Goal: Information Seeking & Learning: Check status

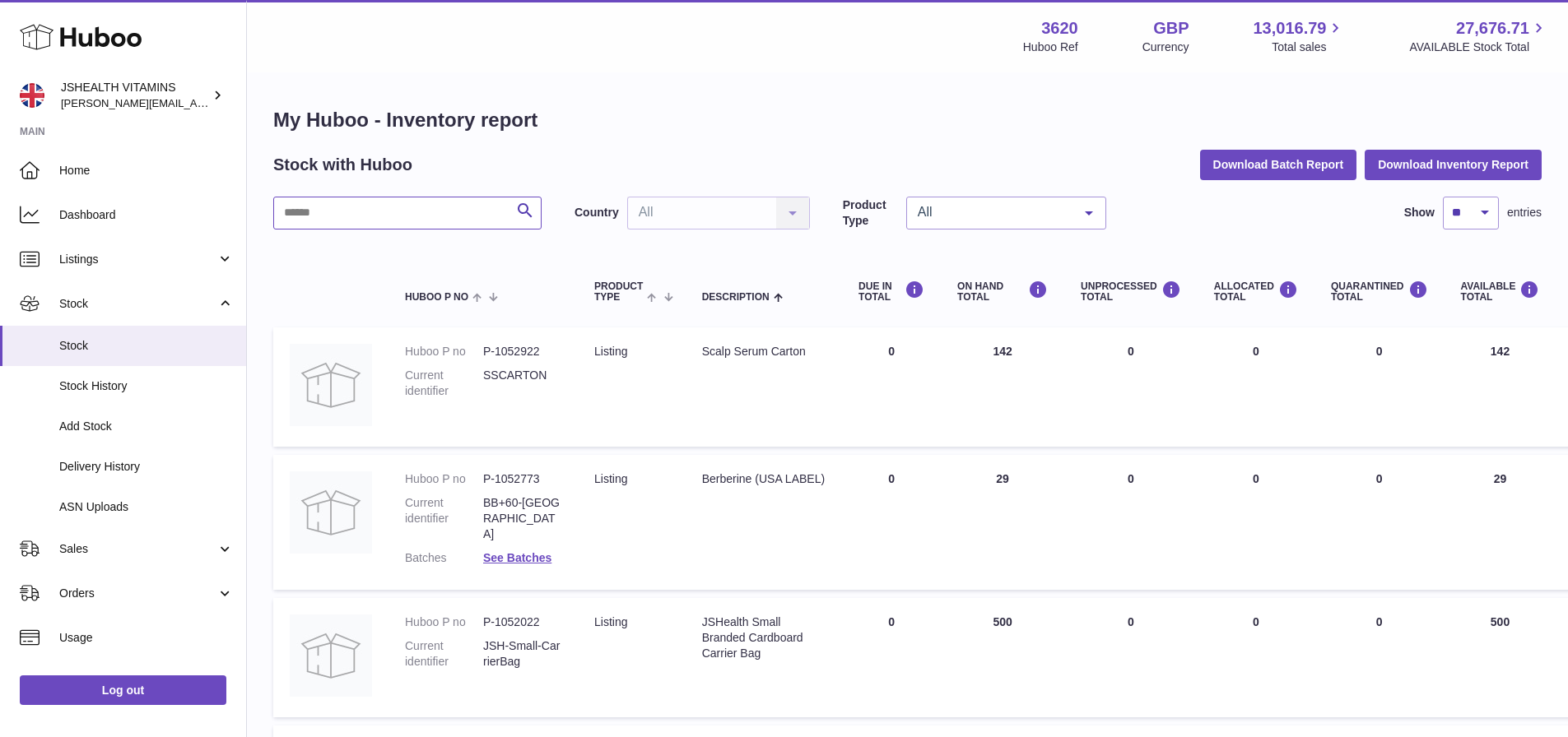
click at [429, 212] on input "text" at bounding box center [407, 213] width 268 height 33
drag, startPoint x: 377, startPoint y: 218, endPoint x: 268, endPoint y: 218, distance: 109.0
type input "**********"
click at [690, 132] on h1 "My Huboo - Inventory report" at bounding box center [908, 120] width 1268 height 26
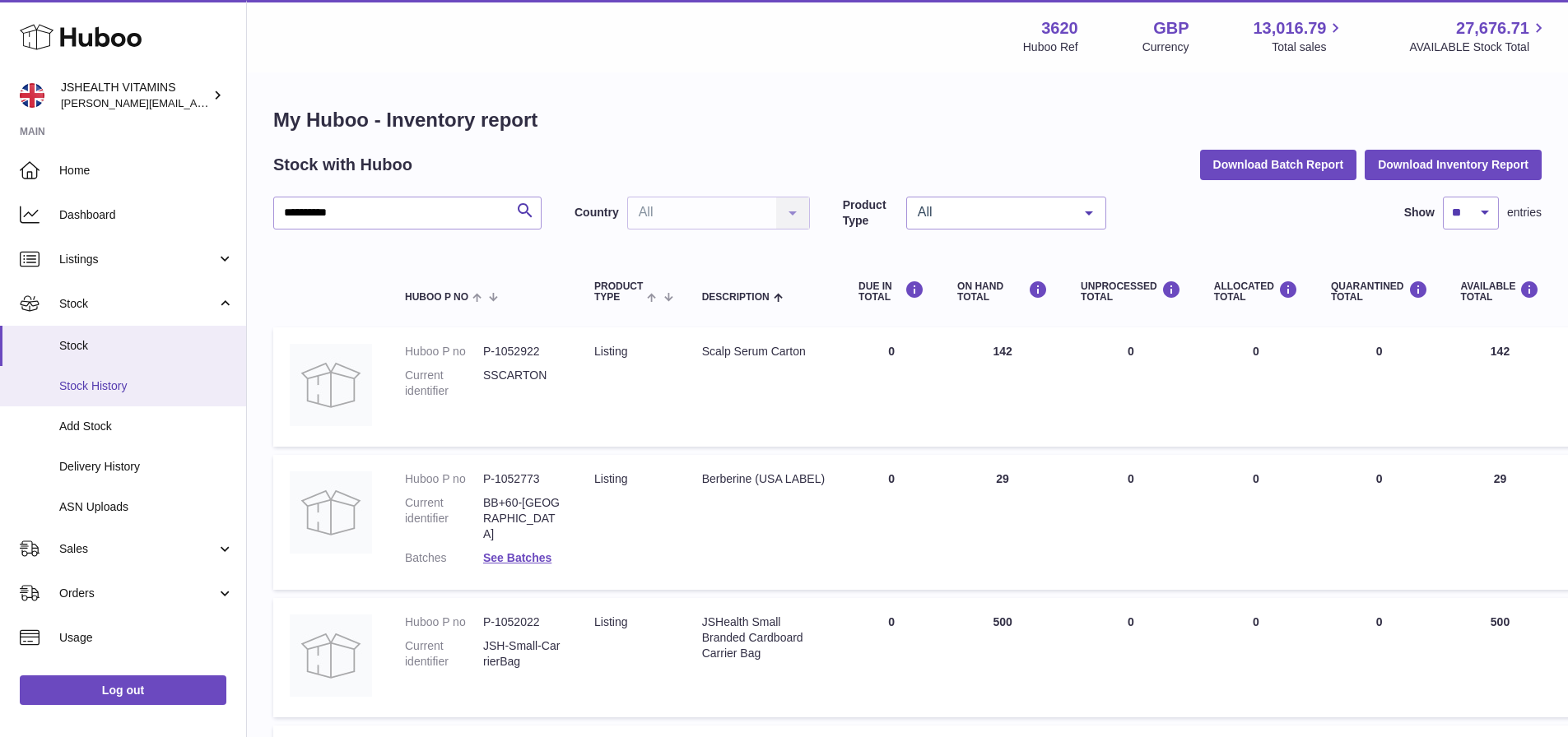
click at [88, 378] on span "Stock History" at bounding box center [146, 386] width 174 height 16
click at [78, 343] on span "Stock" at bounding box center [146, 346] width 174 height 16
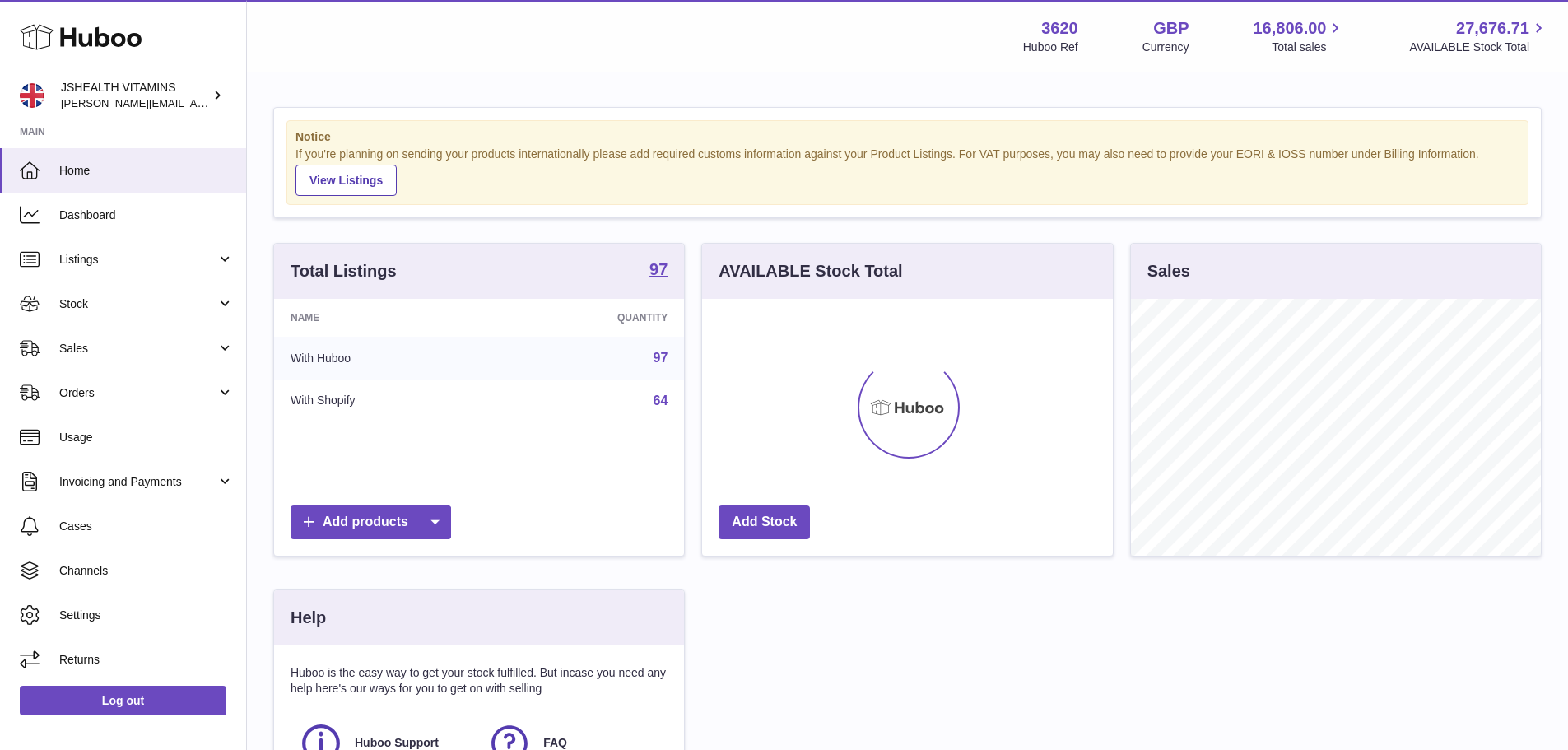
scroll to position [257, 410]
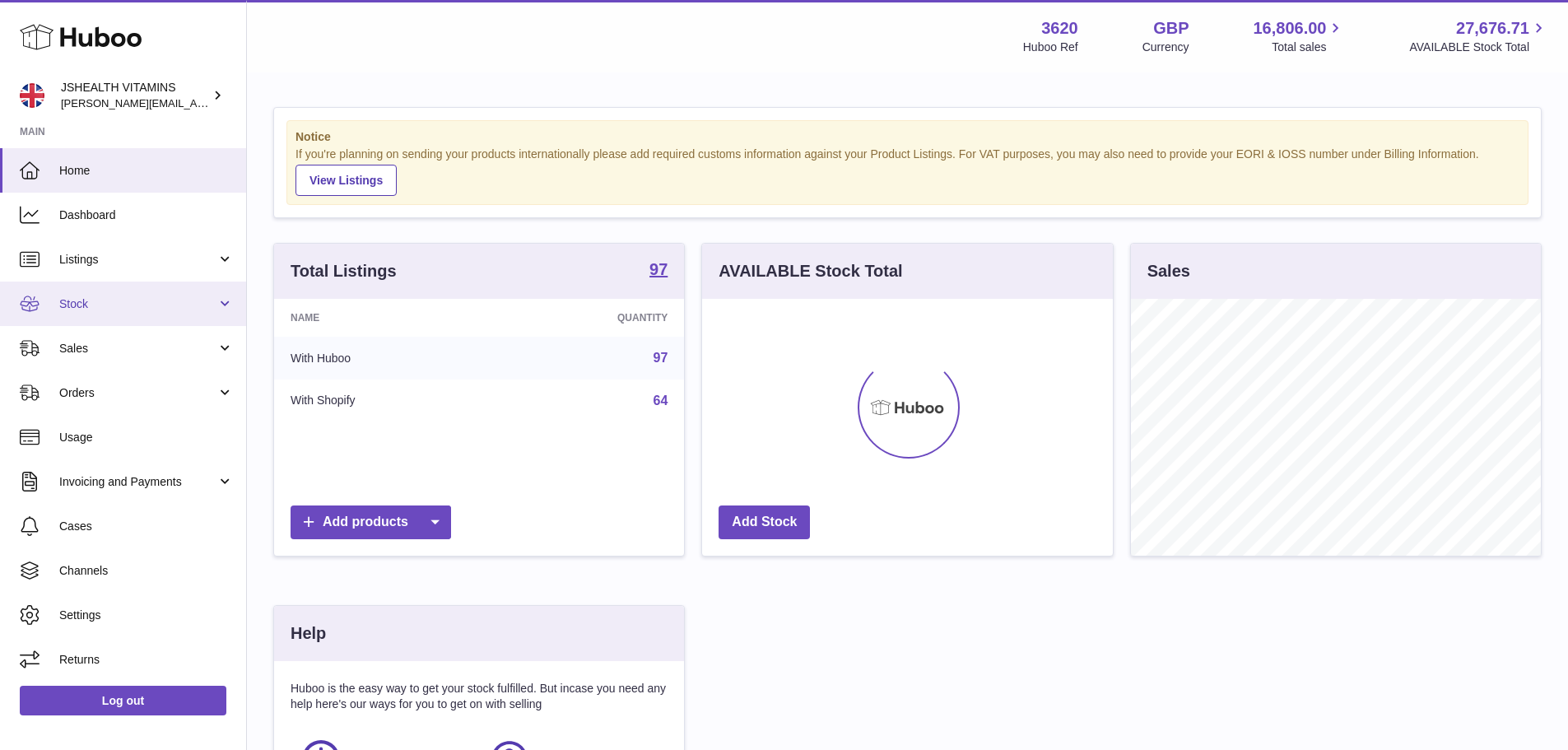
click at [86, 308] on span "Stock" at bounding box center [138, 303] width 157 height 16
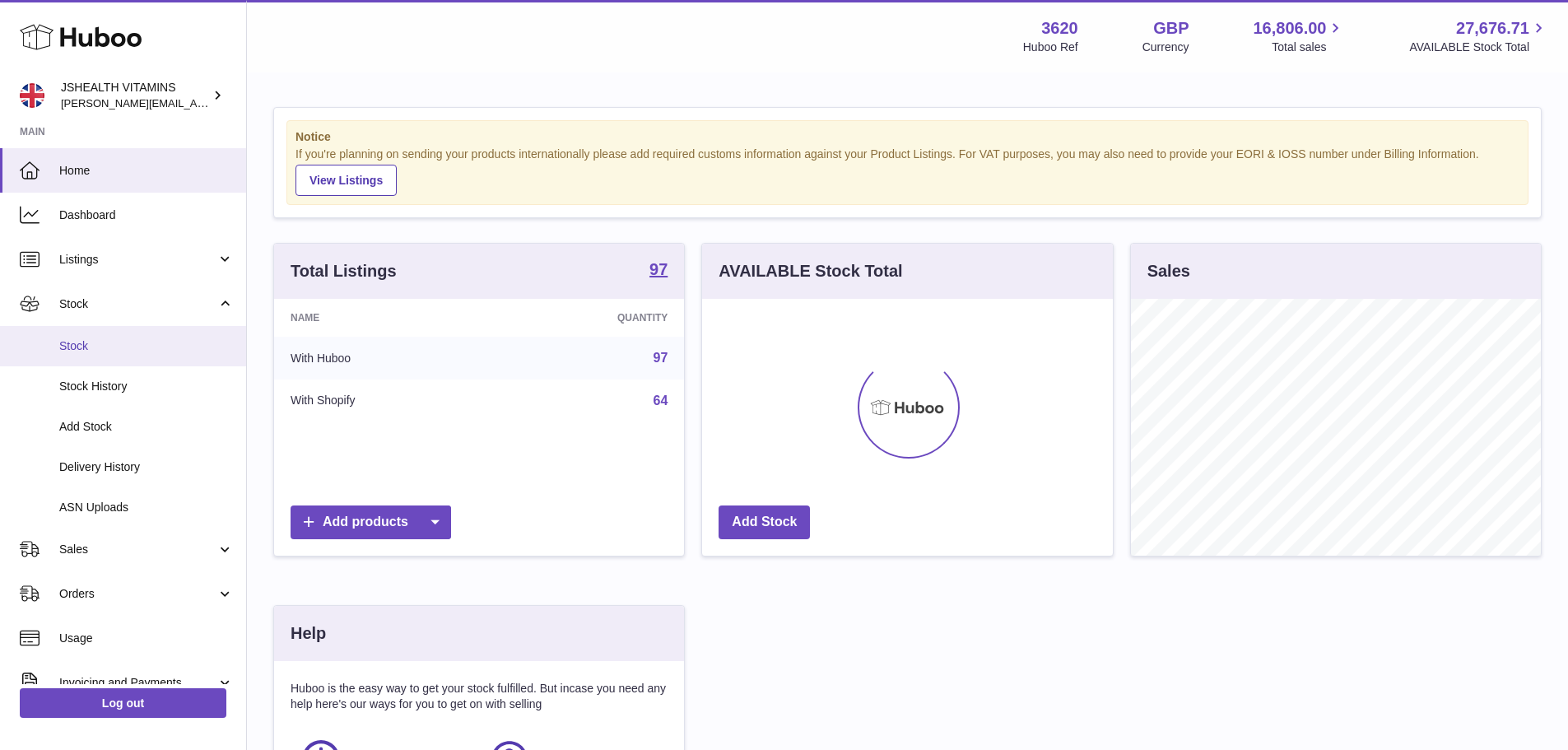
click at [81, 350] on span "Stock" at bounding box center [146, 346] width 174 height 16
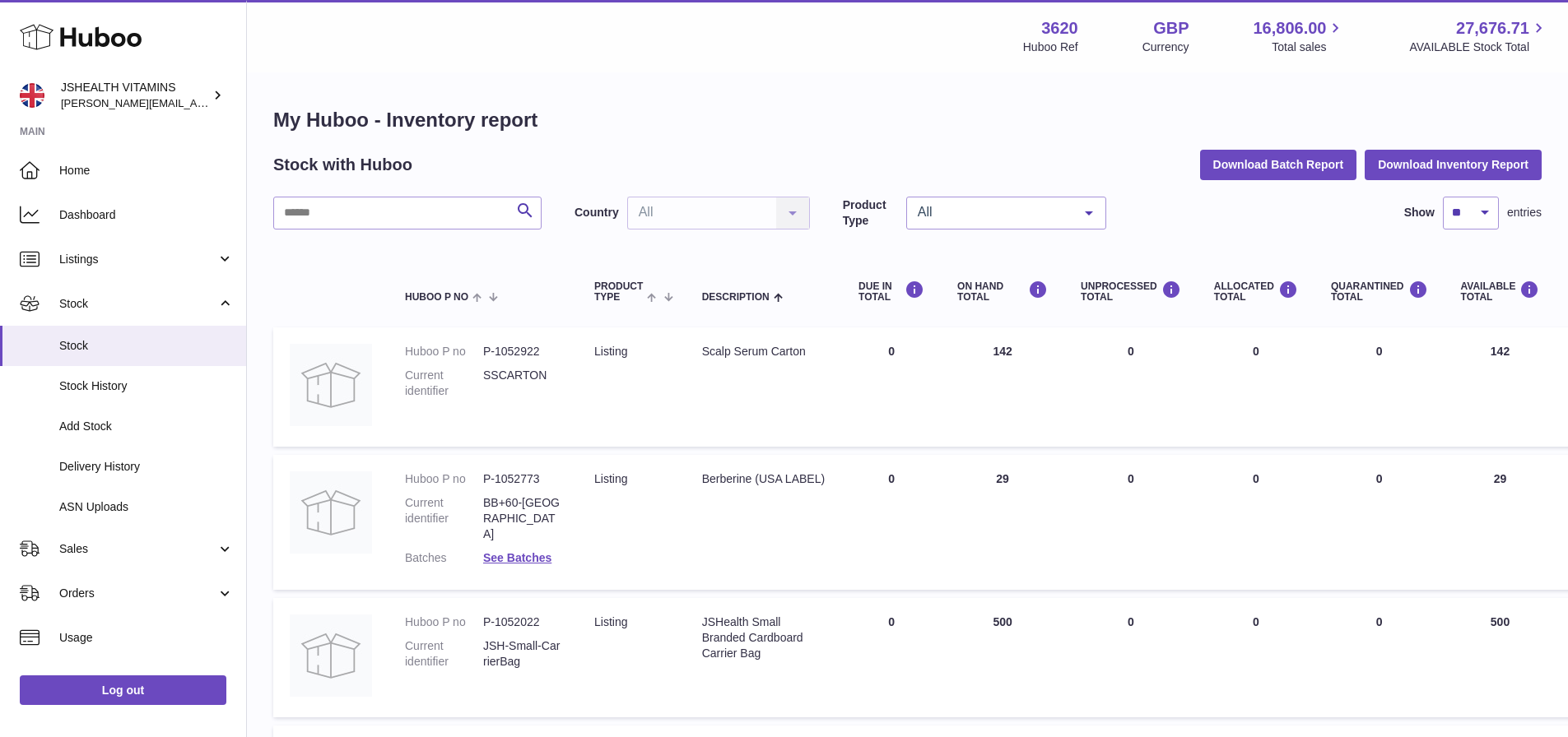
click at [363, 210] on input "text" at bounding box center [407, 213] width 268 height 33
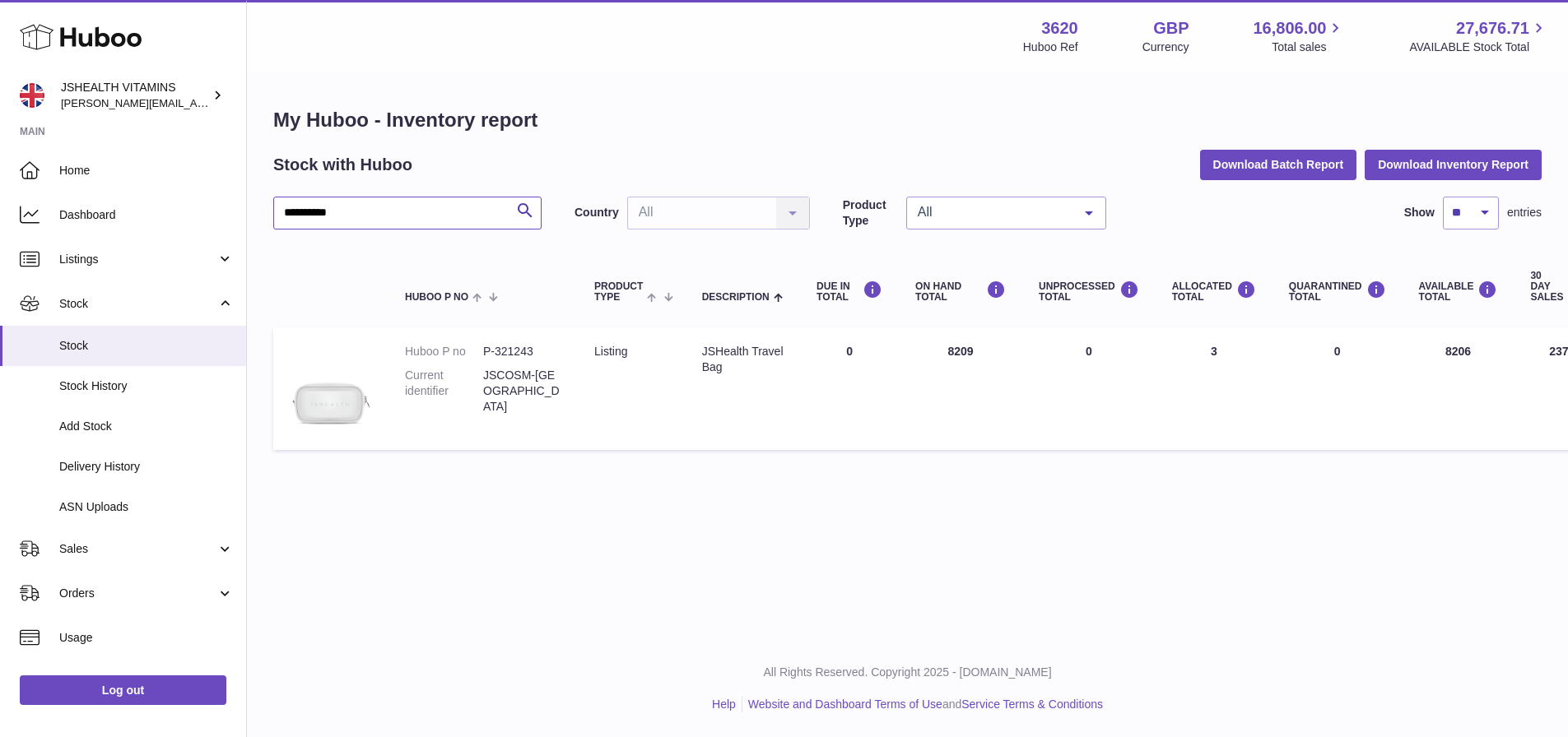
type input "**********"
